Goal: Information Seeking & Learning: Learn about a topic

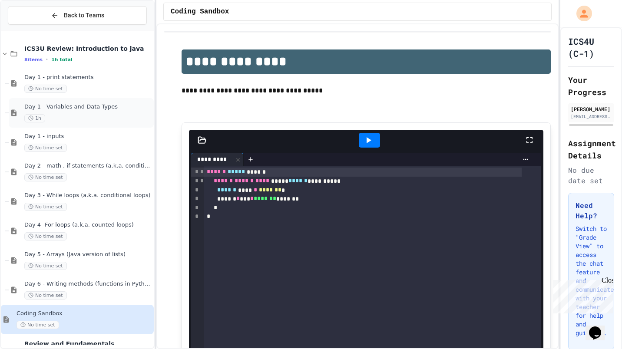
scroll to position [10, 0]
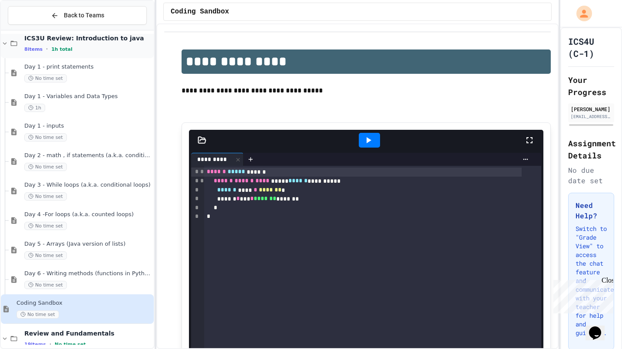
click at [3, 40] on icon at bounding box center [5, 44] width 8 height 8
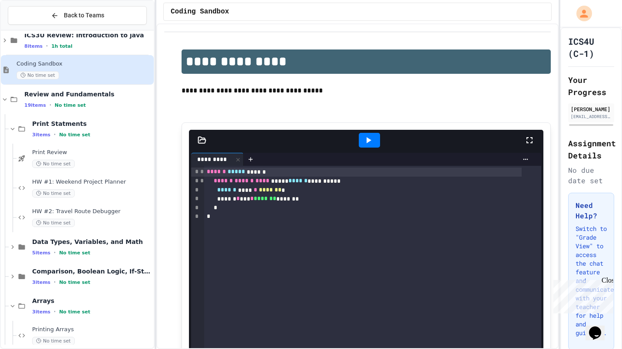
scroll to position [0, 0]
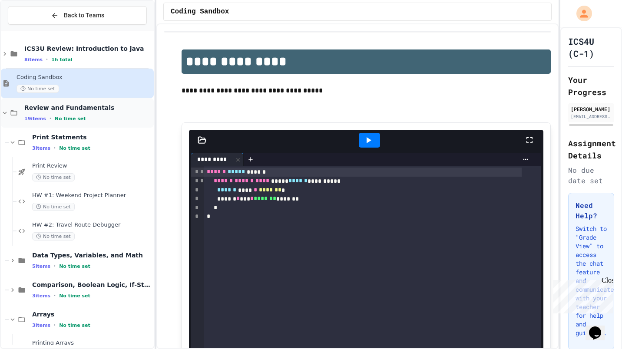
click at [76, 111] on span "Review and Fundamentals" at bounding box center [88, 108] width 128 height 8
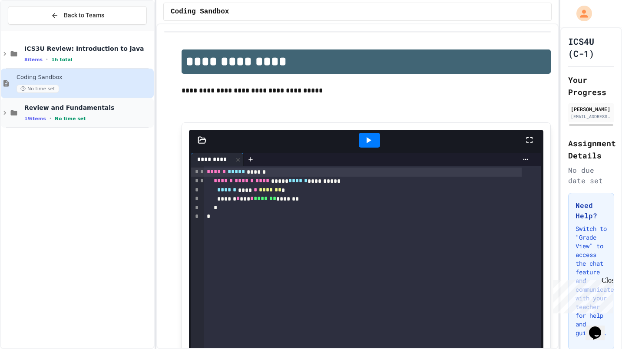
click at [81, 109] on span "Review and Fundamentals" at bounding box center [88, 108] width 128 height 8
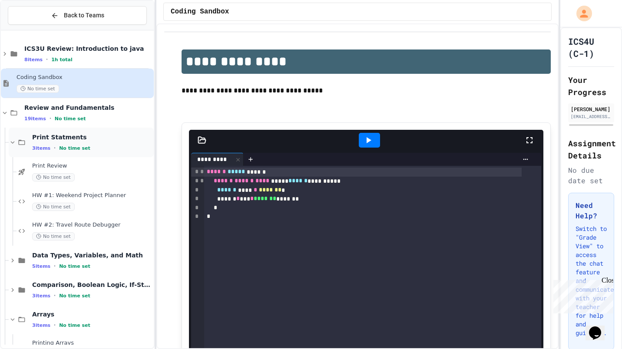
click at [54, 135] on span "Print Statments" at bounding box center [92, 137] width 120 height 8
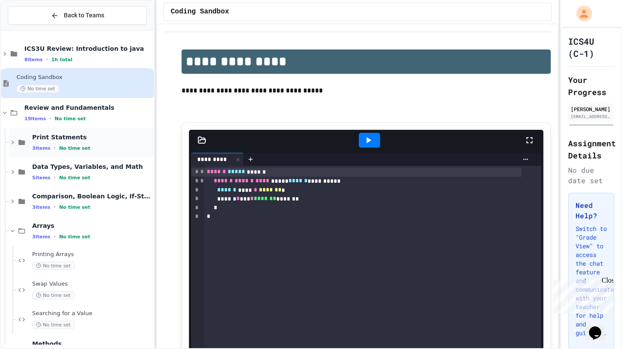
click at [12, 142] on icon at bounding box center [12, 143] width 3 height 4
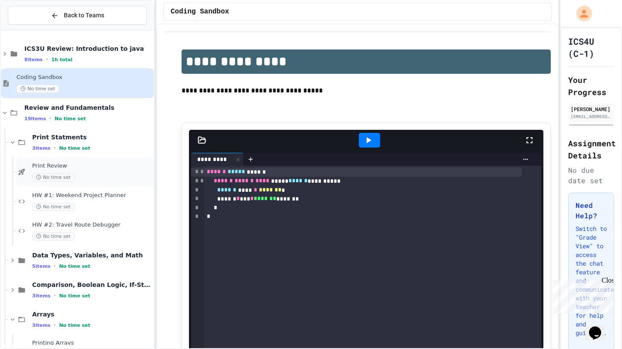
click at [91, 167] on span "Print Review" at bounding box center [92, 165] width 120 height 7
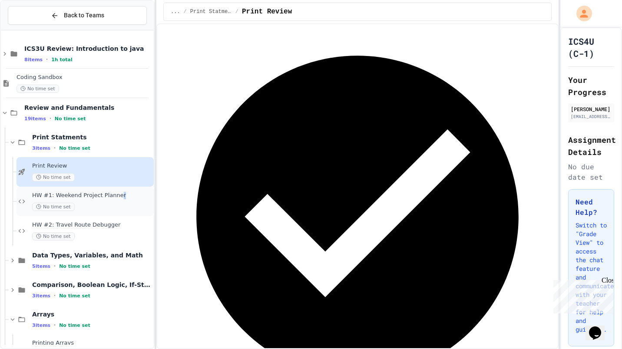
drag, startPoint x: 115, startPoint y: 196, endPoint x: 144, endPoint y: 191, distance: 29.5
click at [144, 191] on div "HW #1: Weekend Project Planner No time set" at bounding box center [84, 202] width 137 height 30
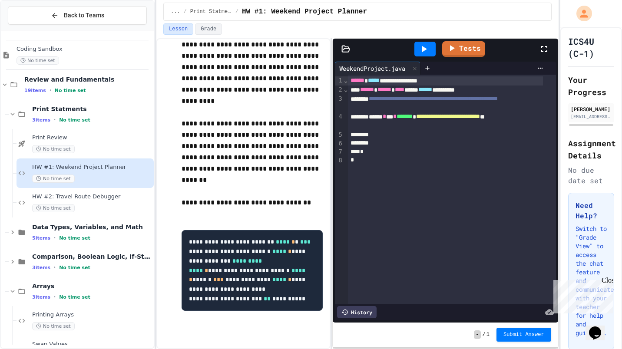
scroll to position [89, 0]
